Goal: Transaction & Acquisition: Purchase product/service

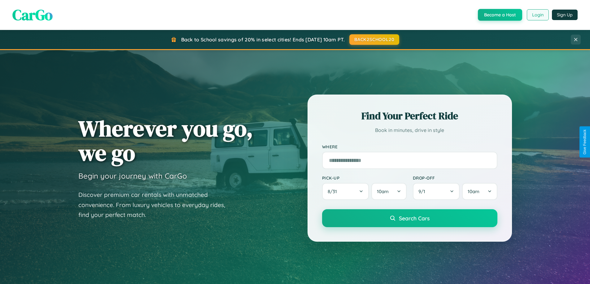
click at [537, 15] on button "Login" at bounding box center [537, 14] width 22 height 11
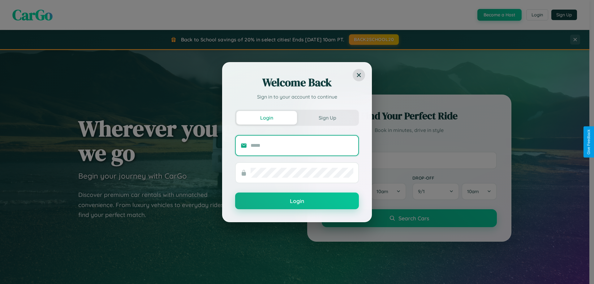
click at [302, 145] on input "text" at bounding box center [302, 146] width 103 height 10
type input "**********"
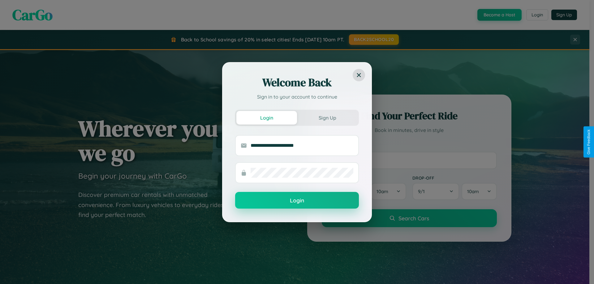
click at [297, 201] on button "Login" at bounding box center [297, 200] width 124 height 17
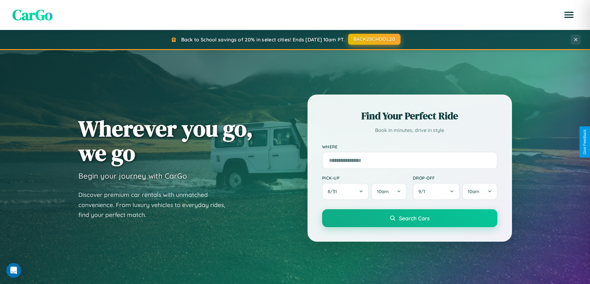
click at [374, 39] on button "BACK2SCHOOL20" at bounding box center [374, 39] width 52 height 11
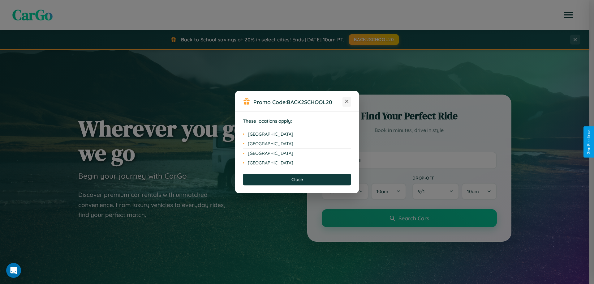
click at [347, 102] on icon at bounding box center [346, 101] width 3 height 3
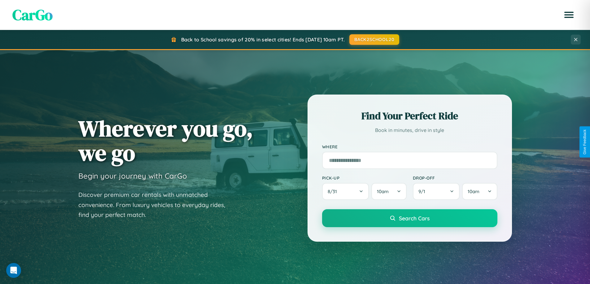
scroll to position [426, 0]
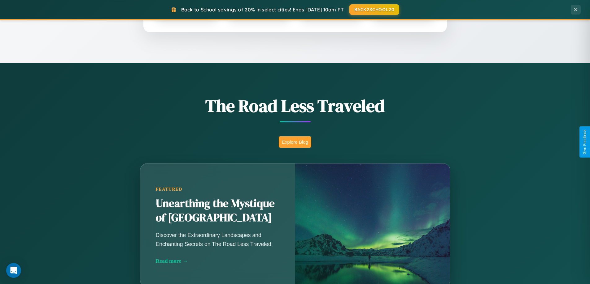
click at [295, 142] on button "Explore Blog" at bounding box center [295, 141] width 32 height 11
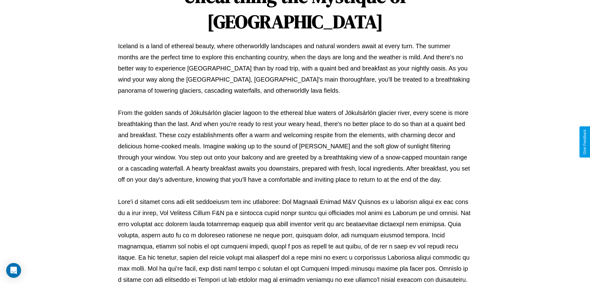
scroll to position [200, 0]
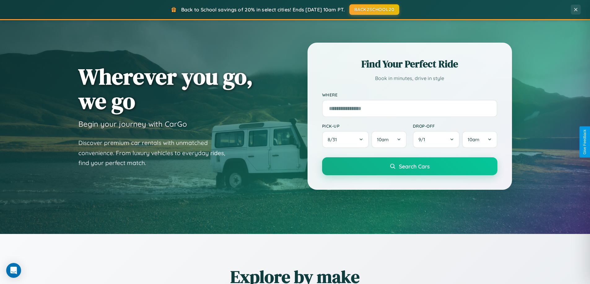
scroll to position [18, 0]
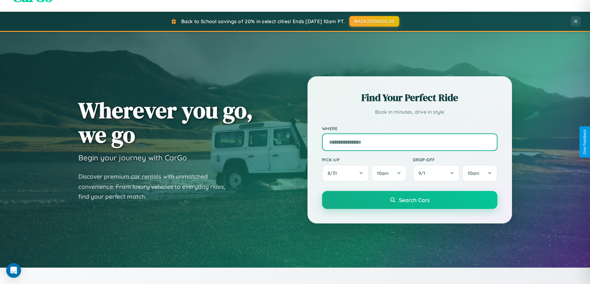
click at [409, 142] on input "text" at bounding box center [409, 142] width 175 height 17
type input "**********"
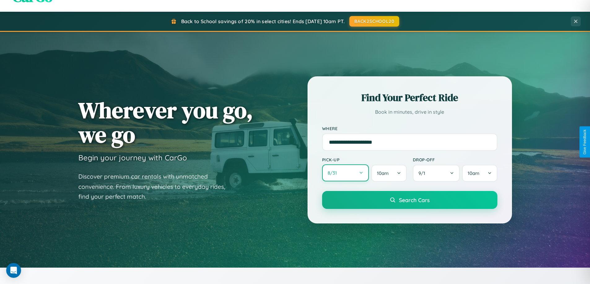
click at [345, 173] on button "8 / 31" at bounding box center [345, 173] width 47 height 17
select select "*"
select select "****"
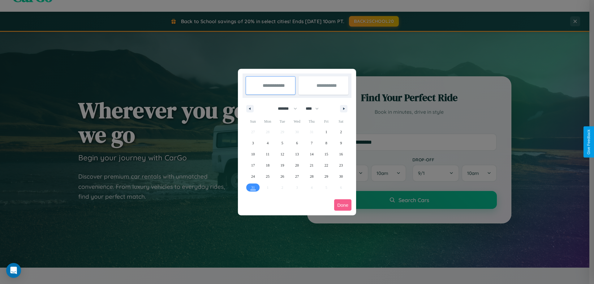
click at [285, 109] on select "******* ******** ***** ***** *** **** **** ****** ********* ******* ******** **…" at bounding box center [286, 109] width 26 height 10
select select "*"
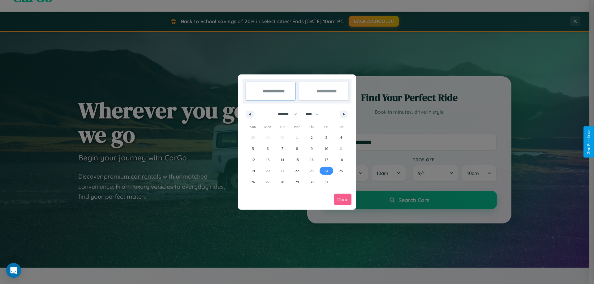
click at [326, 171] on span "24" at bounding box center [327, 171] width 4 height 11
type input "**********"
click at [344, 114] on icon "button" at bounding box center [345, 114] width 3 height 2
select select "**"
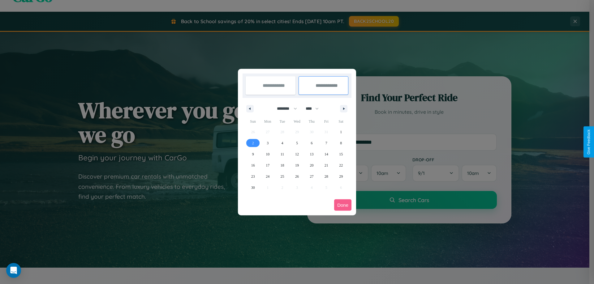
click at [253, 143] on span "2" at bounding box center [253, 143] width 2 height 11
type input "**********"
select select "*"
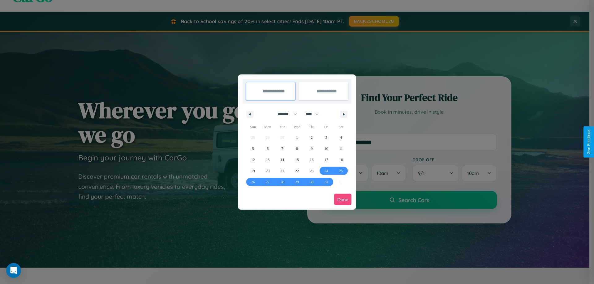
click at [343, 200] on button "Done" at bounding box center [342, 199] width 17 height 11
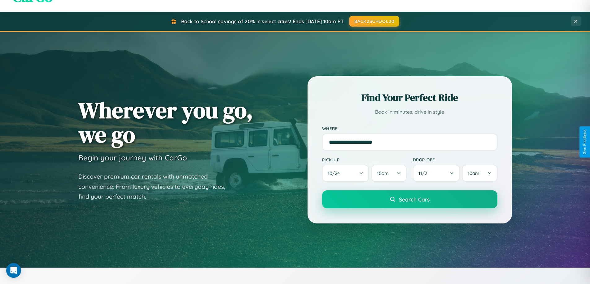
click at [409, 200] on span "Search Cars" at bounding box center [414, 199] width 31 height 7
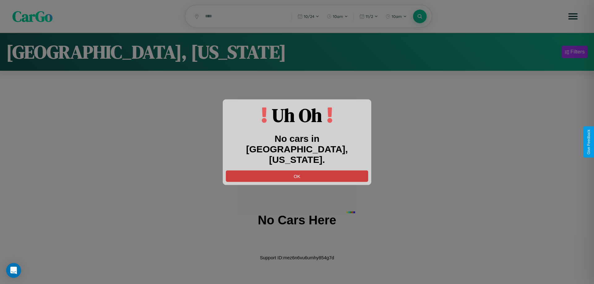
click at [297, 171] on button "OK" at bounding box center [297, 176] width 142 height 11
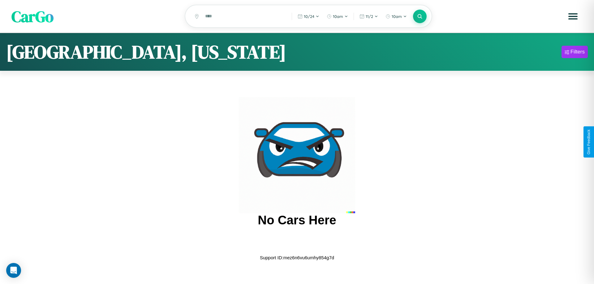
click at [32, 17] on span "CarGo" at bounding box center [32, 16] width 42 height 21
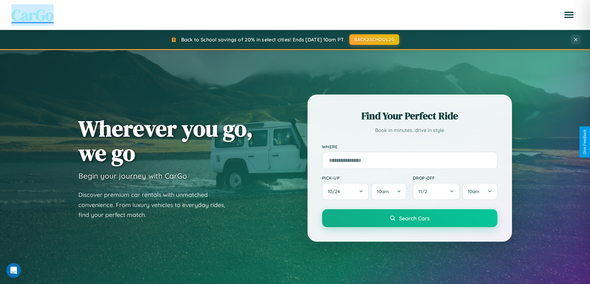
scroll to position [267, 0]
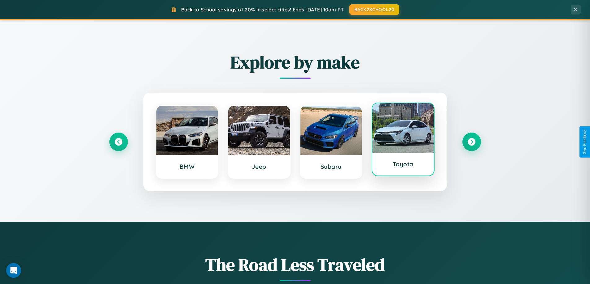
click at [403, 141] on div at bounding box center [403, 128] width 62 height 50
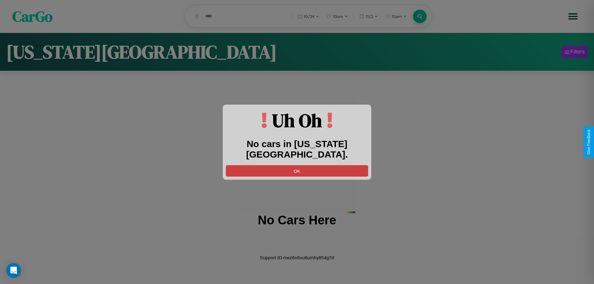
click at [297, 165] on button "OK" at bounding box center [297, 170] width 142 height 11
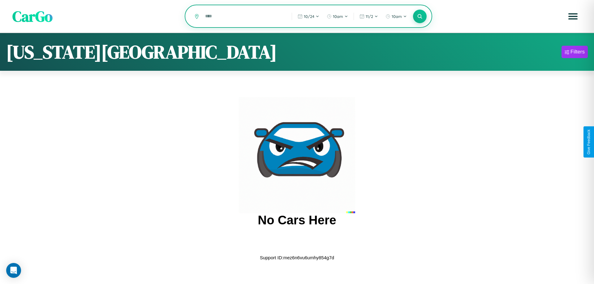
click at [244, 17] on input "text" at bounding box center [244, 16] width 84 height 11
type input "*"
type input "******"
click at [420, 16] on icon at bounding box center [420, 16] width 6 height 6
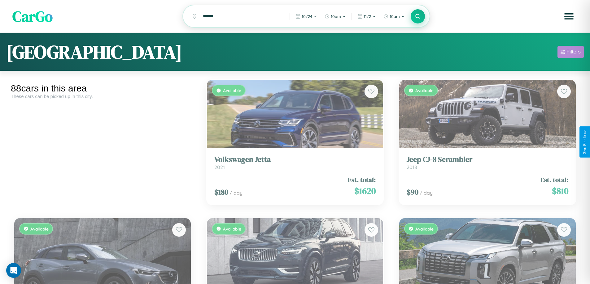
click at [570, 53] on div "Filters" at bounding box center [573, 52] width 14 height 6
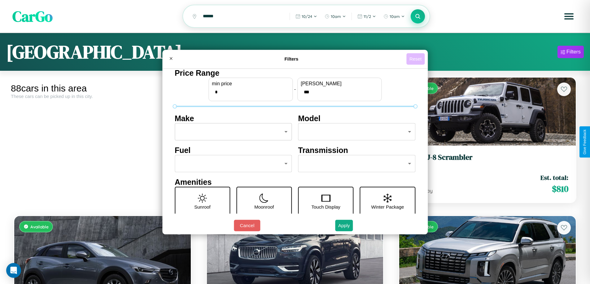
click at [416, 59] on button "Reset" at bounding box center [415, 58] width 18 height 11
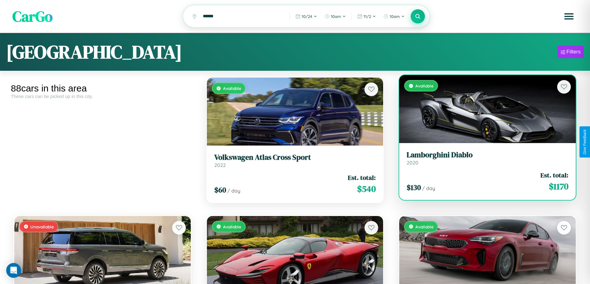
click at [483, 160] on link "Lamborghini Diablo 2020" at bounding box center [487, 158] width 162 height 15
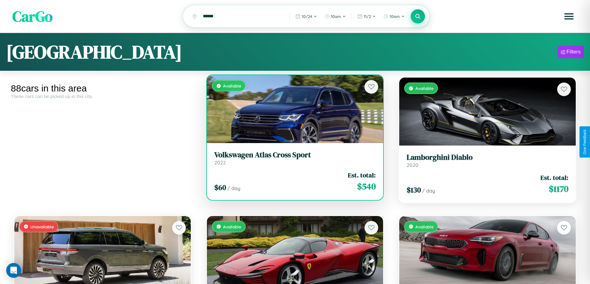
scroll to position [2859, 0]
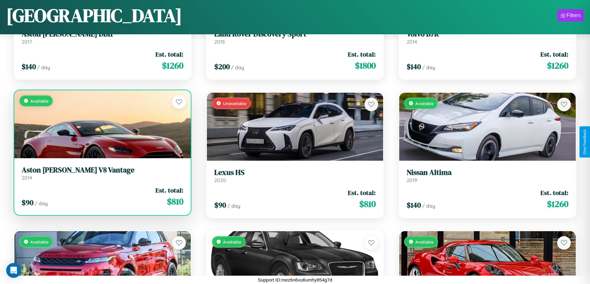
click at [102, 176] on link "Aston Martin V8 Vantage 2014" at bounding box center [103, 173] width 162 height 15
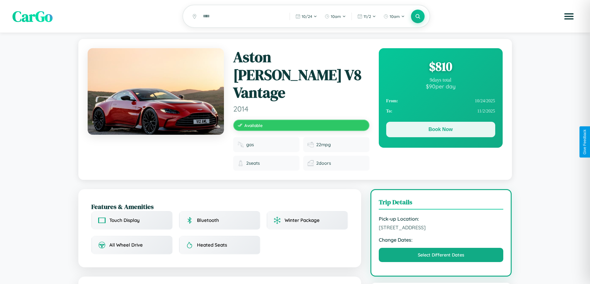
click at [440, 131] on button "Book Now" at bounding box center [440, 129] width 109 height 15
